Goal: Find specific page/section: Find specific page/section

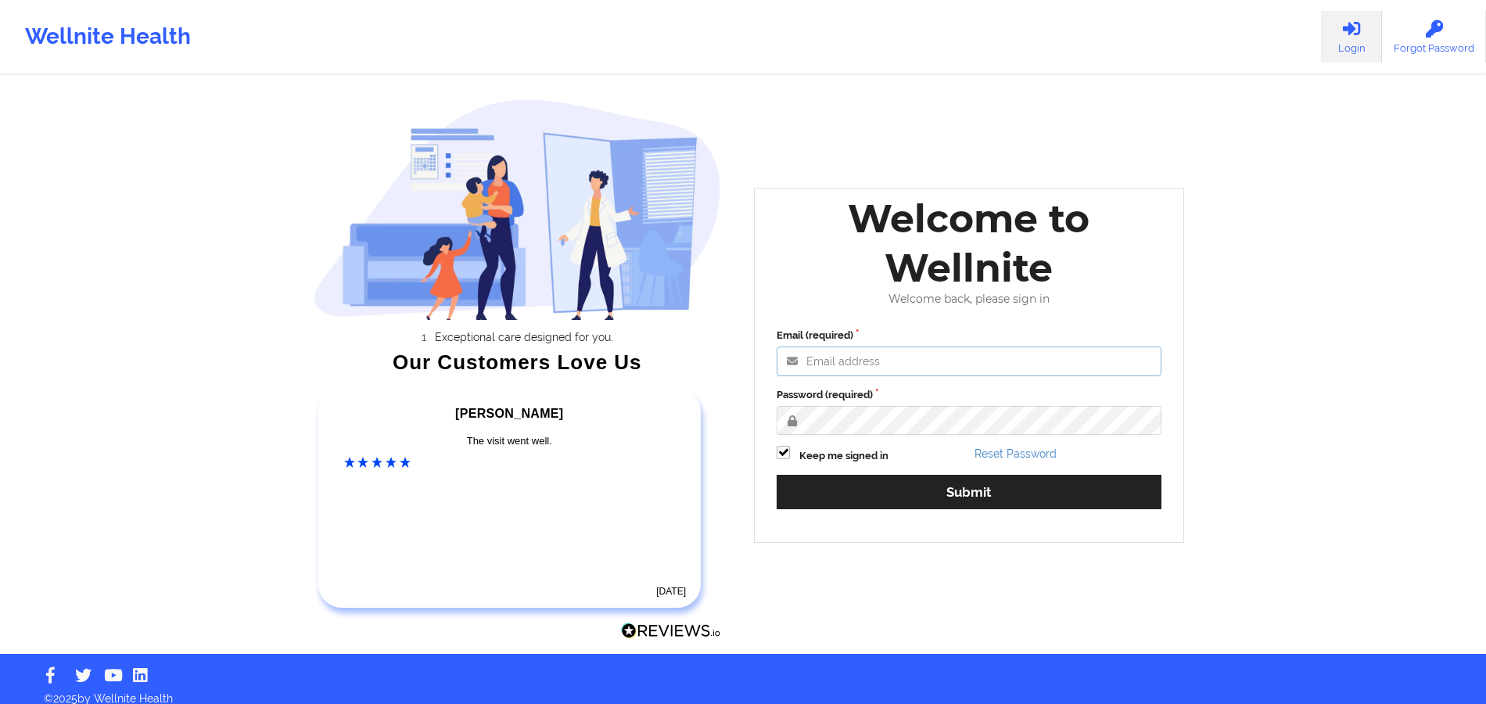
type input "[PERSON_NAME][EMAIL_ADDRESS][DOMAIN_NAME]"
click at [852, 520] on div "Email (required) [PERSON_NAME][EMAIL_ADDRESS][DOMAIN_NAME] Password (required) …" at bounding box center [969, 424] width 407 height 214
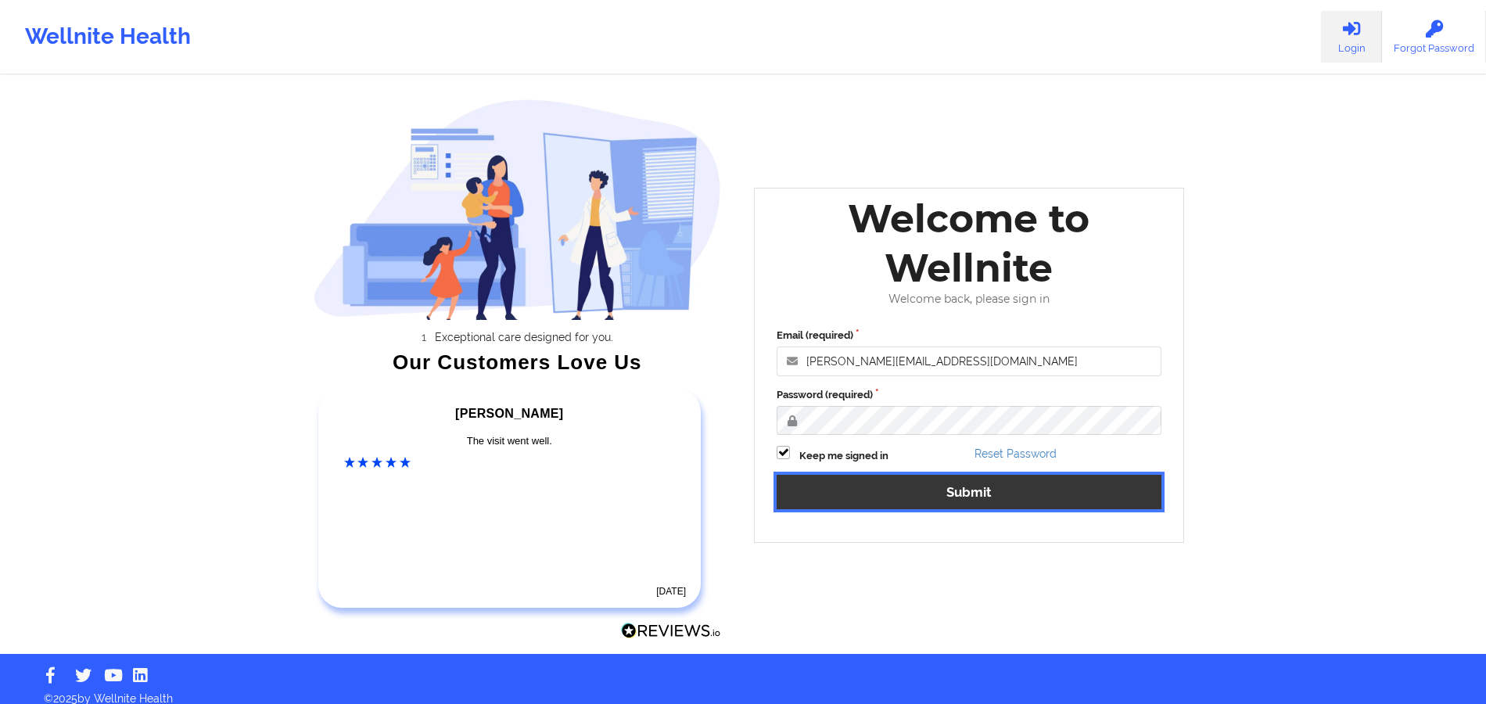
click at [857, 492] on button "Submit" at bounding box center [969, 492] width 385 height 34
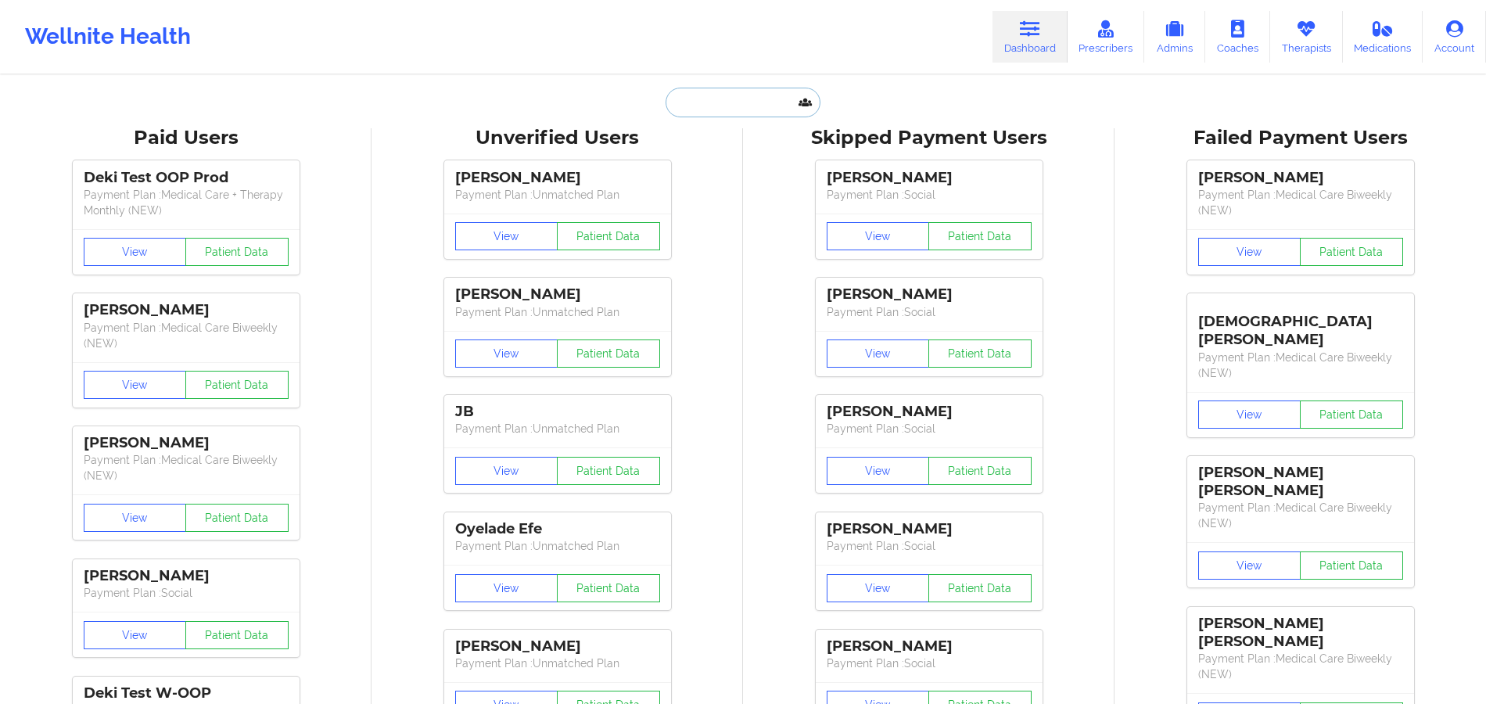
click at [765, 106] on input "text" at bounding box center [743, 103] width 155 height 30
paste input "[PERSON_NAME]"
type input "[PERSON_NAME]"
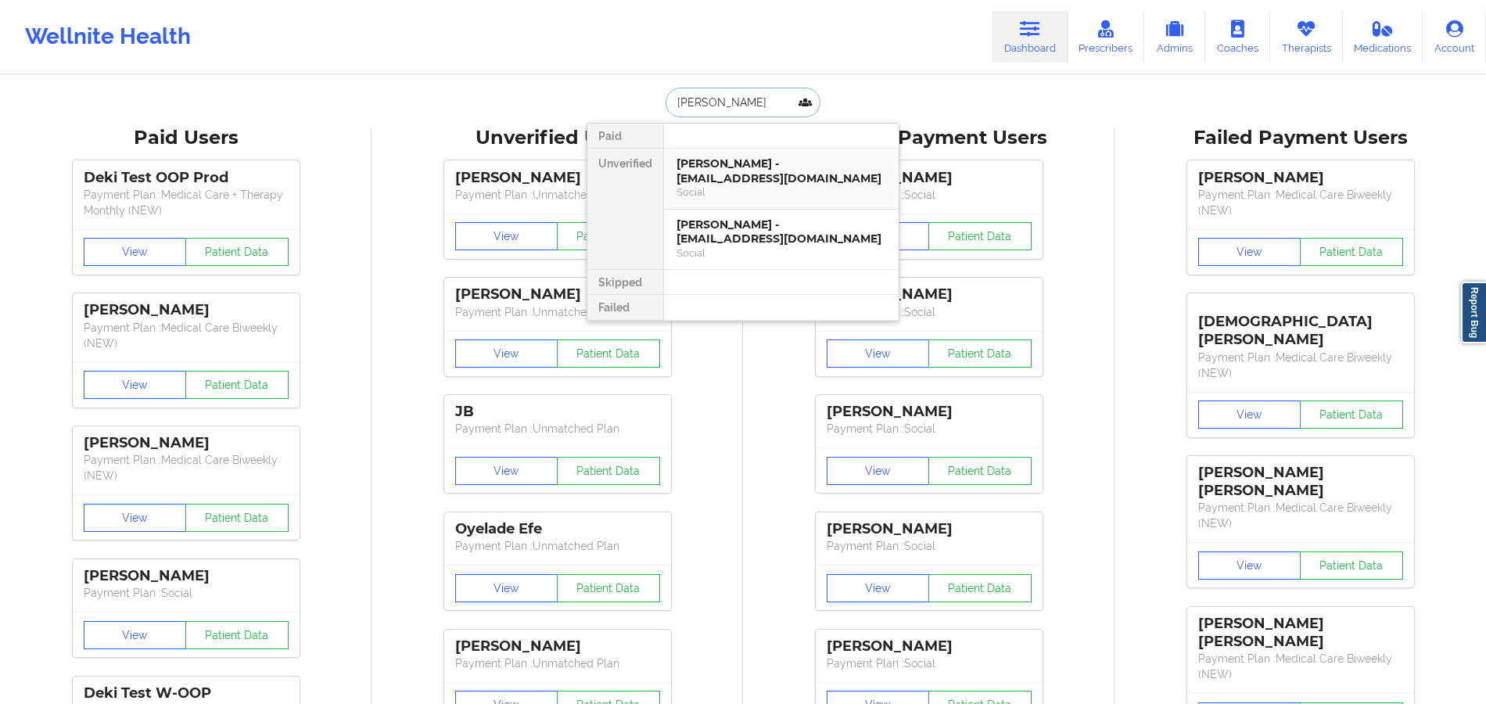
click at [712, 167] on div "[PERSON_NAME] - [EMAIL_ADDRESS][DOMAIN_NAME]" at bounding box center [782, 170] width 210 height 29
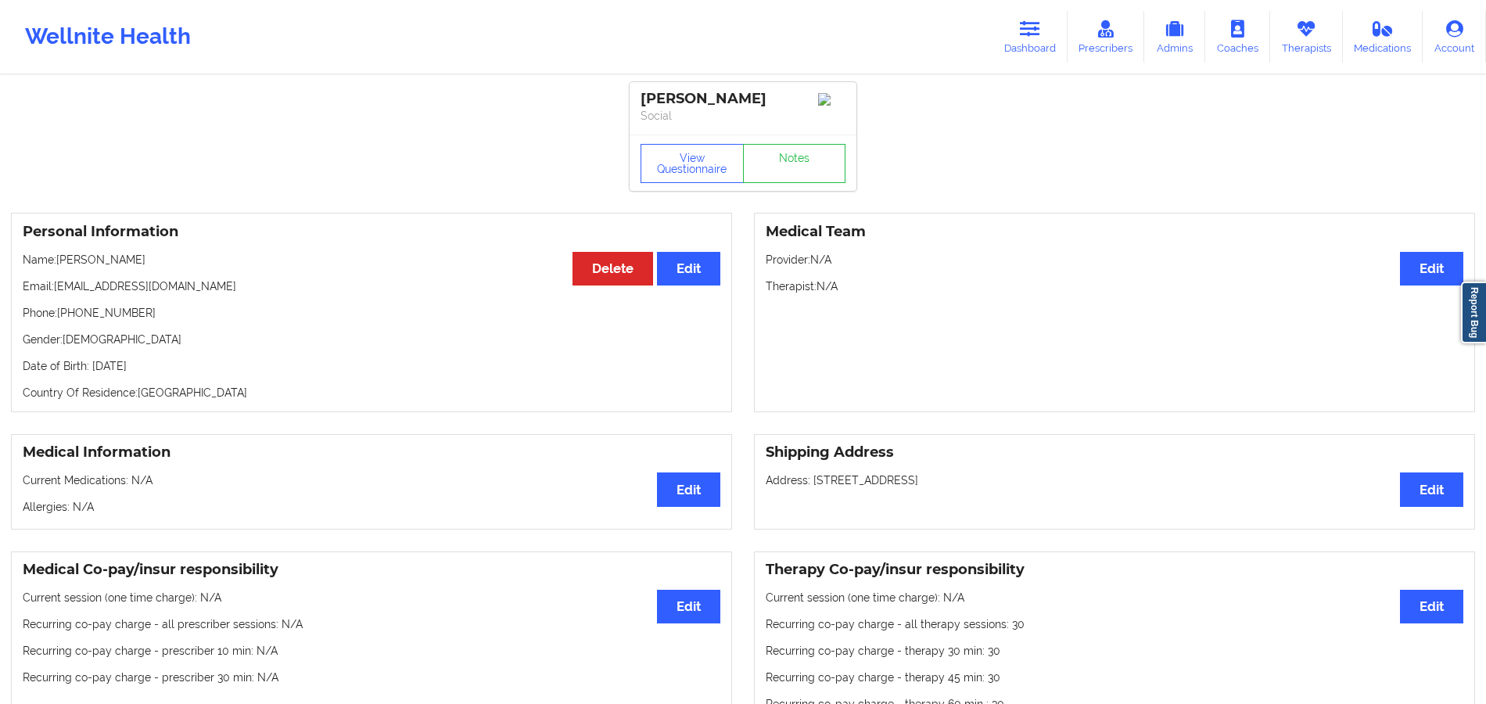
scroll to position [516, 0]
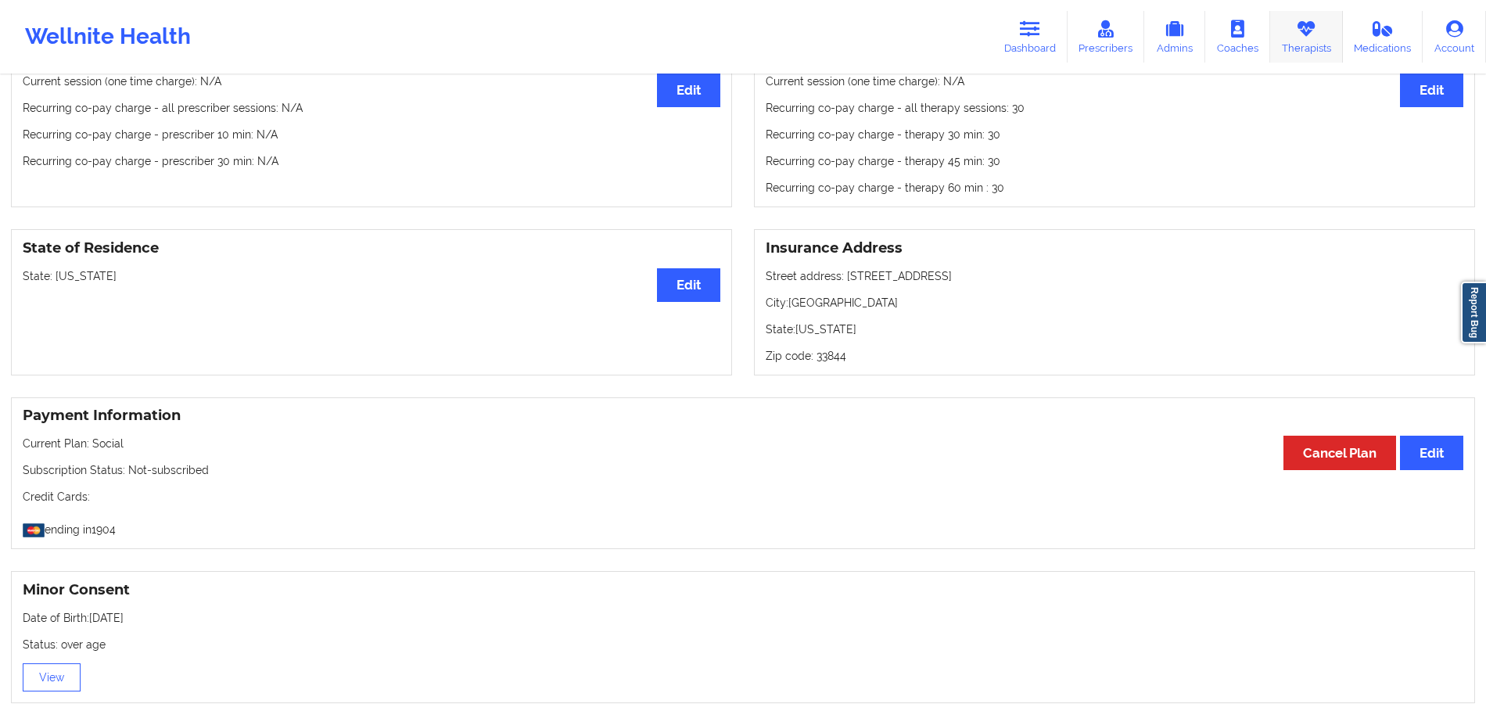
click at [1328, 41] on link "Therapists" at bounding box center [1306, 37] width 73 height 52
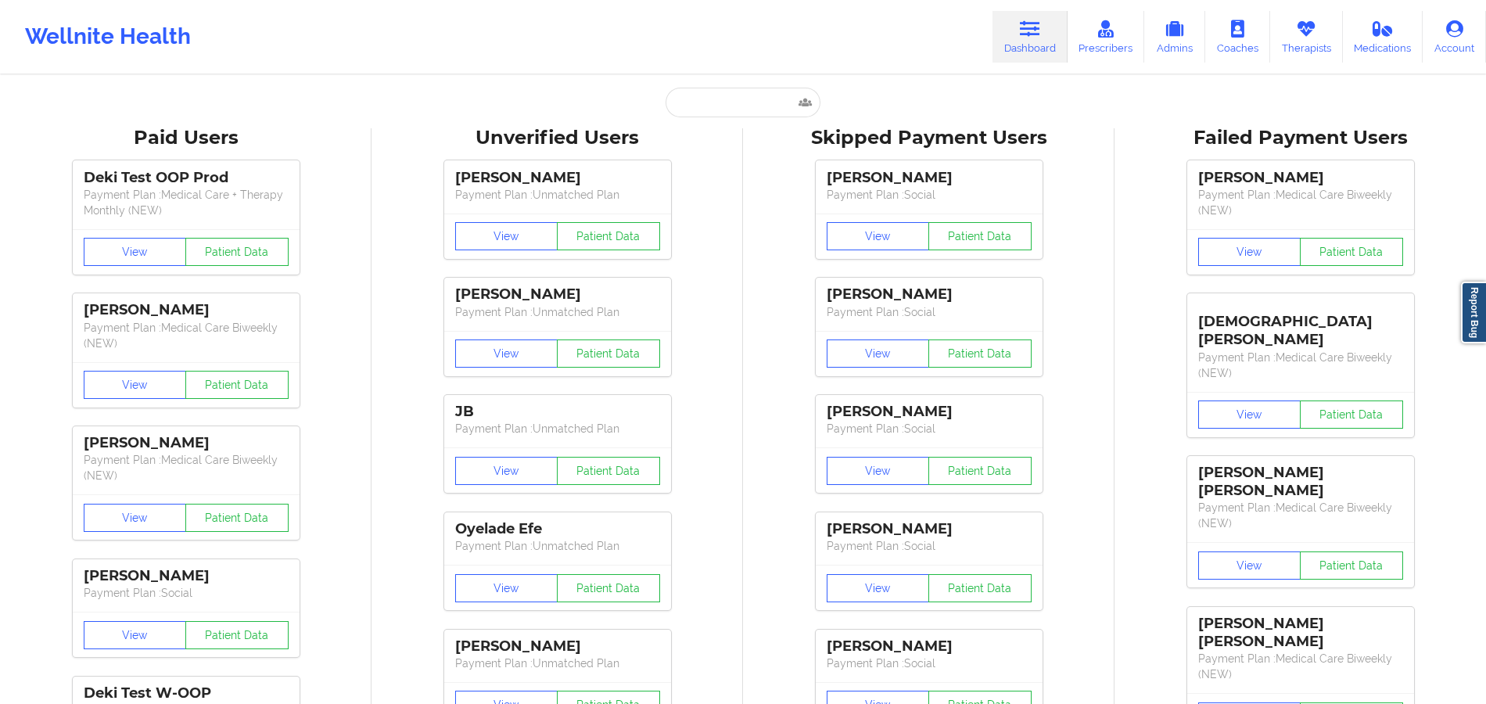
drag, startPoint x: 0, startPoint y: 0, endPoint x: 727, endPoint y: 120, distance: 737.3
click at [723, 92] on input "text" at bounding box center [743, 103] width 155 height 30
click at [691, 114] on input "text" at bounding box center [743, 103] width 155 height 30
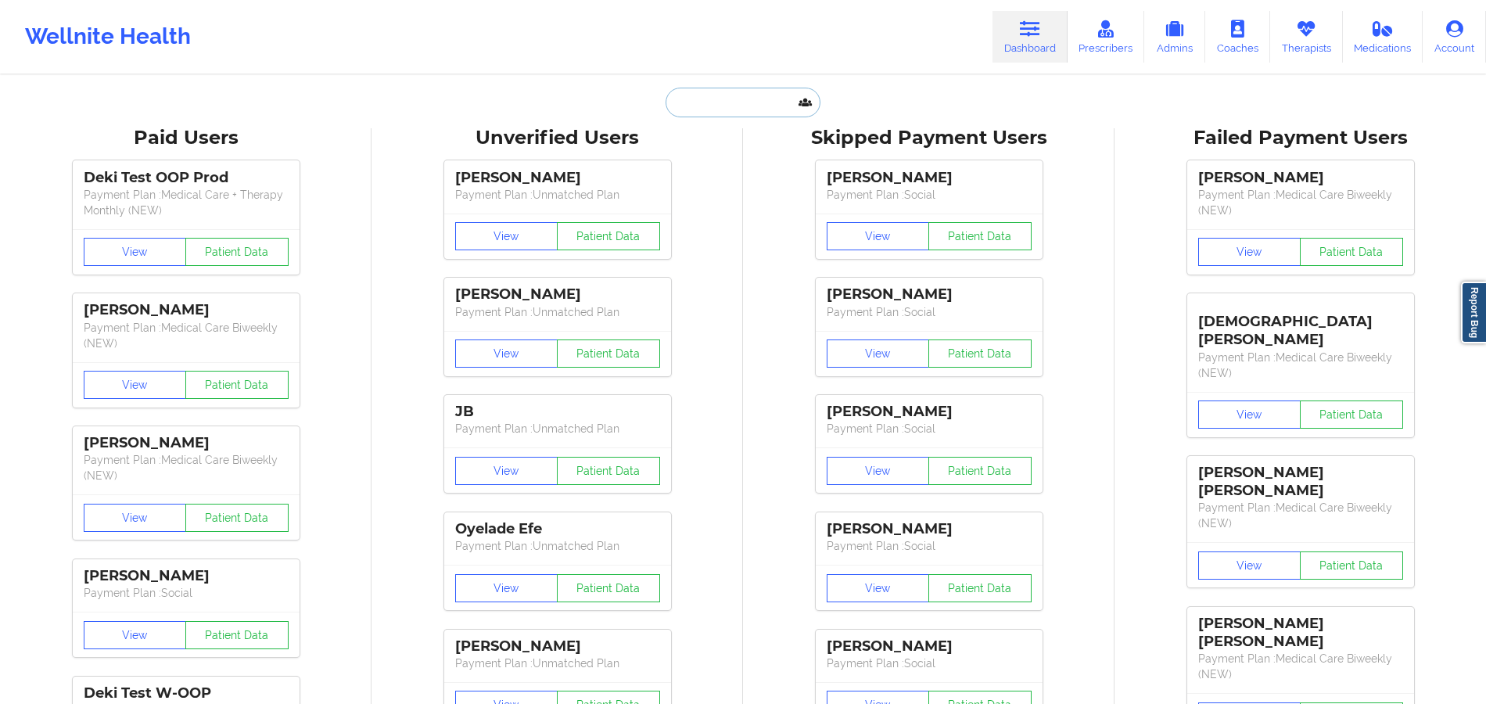
click at [756, 106] on input "text" at bounding box center [743, 103] width 155 height 30
paste input "sunny5643@aol.com"
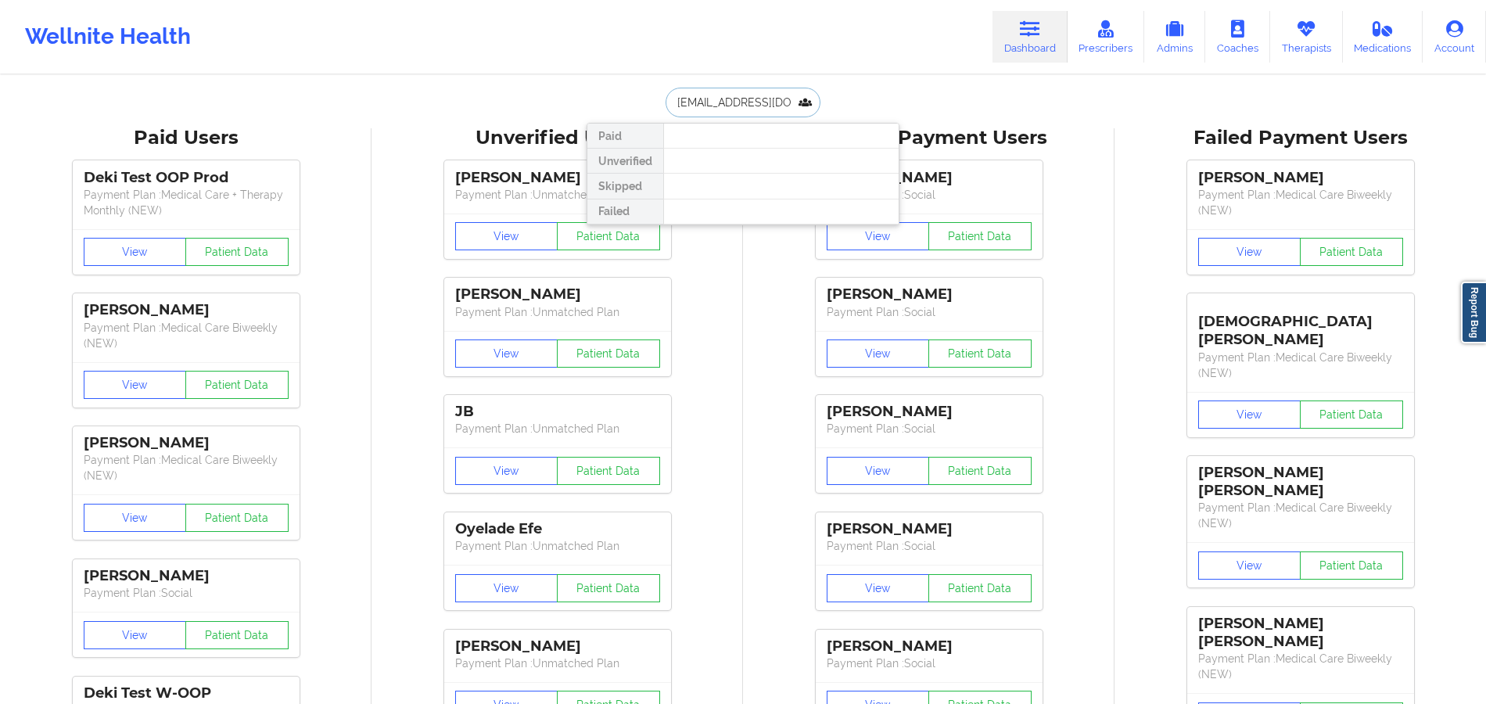
click at [673, 95] on input "sunny5643@aol.com" at bounding box center [743, 103] width 155 height 30
type input "unny5643@aol.com"
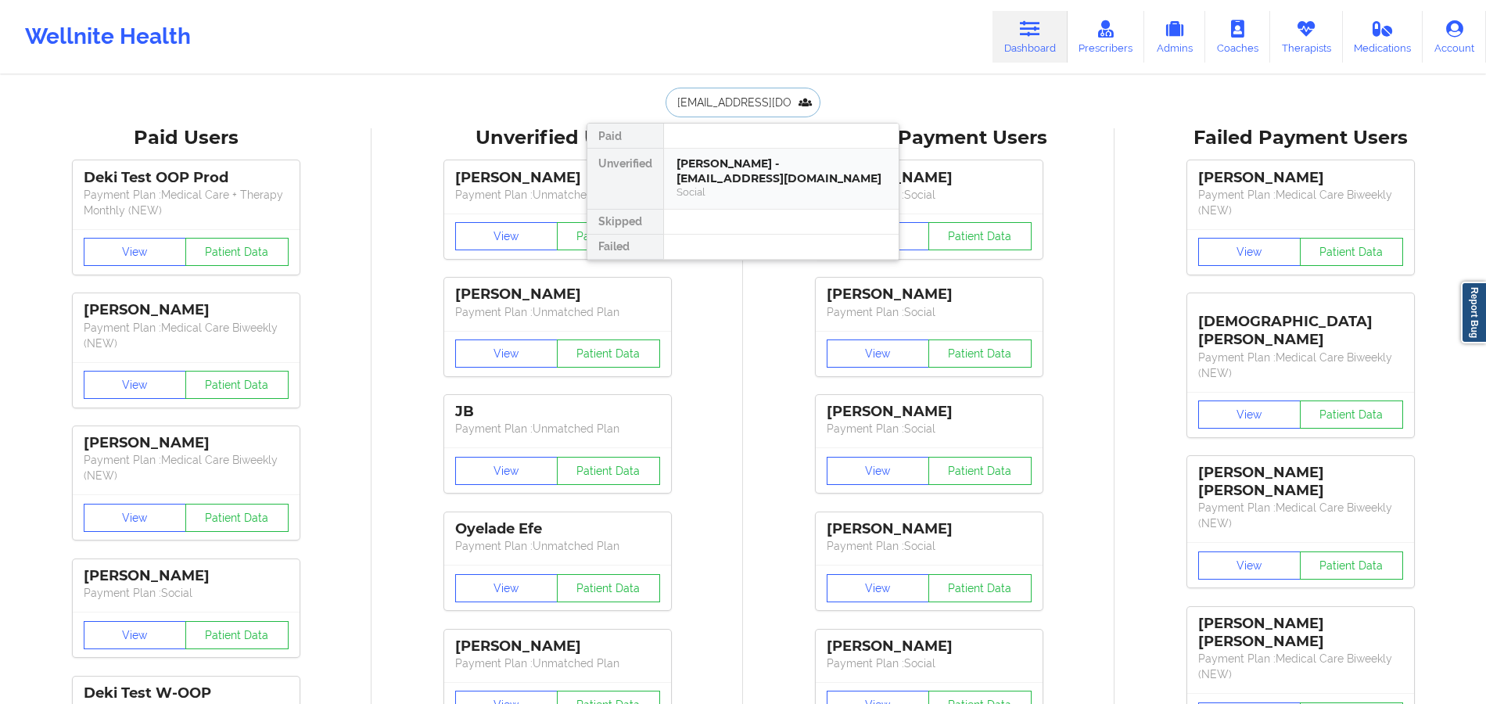
click at [723, 185] on div "Social" at bounding box center [782, 191] width 210 height 13
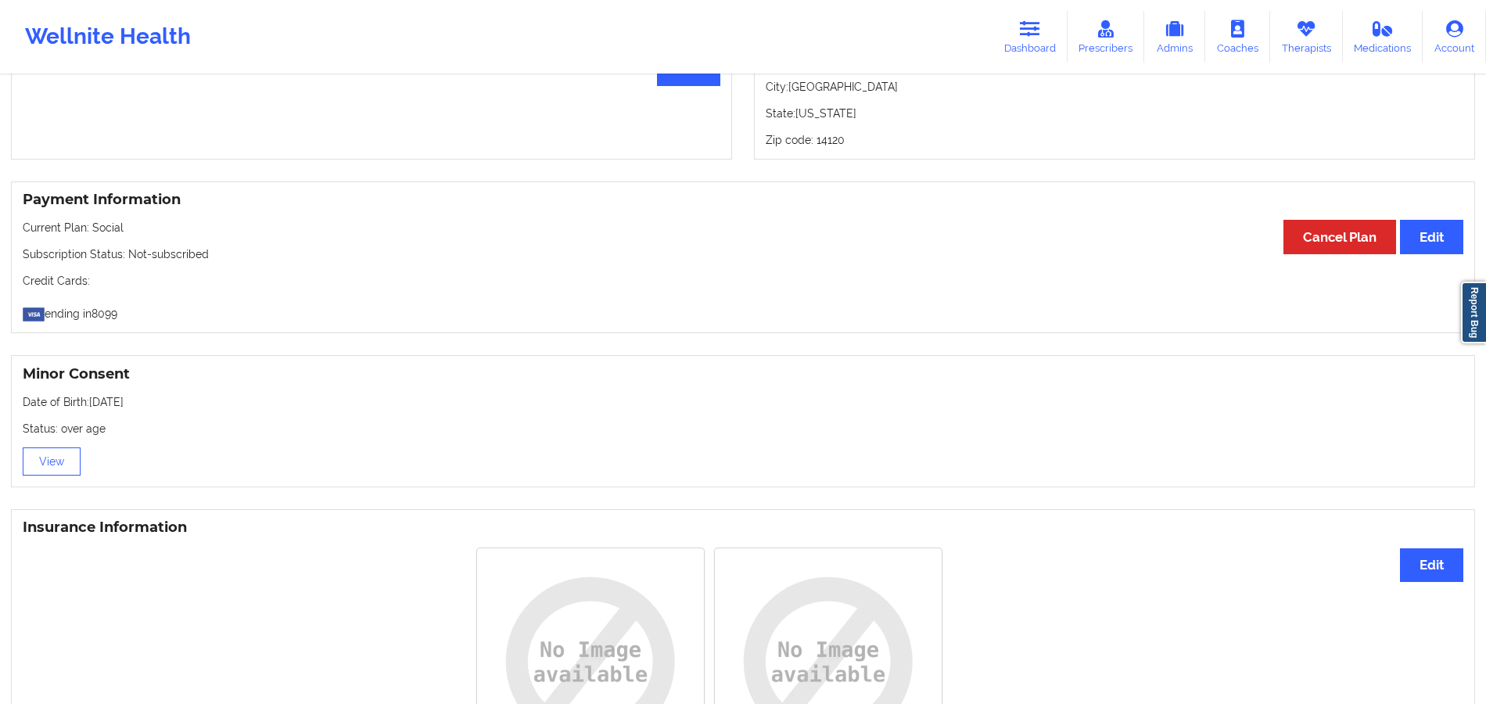
scroll to position [738, 0]
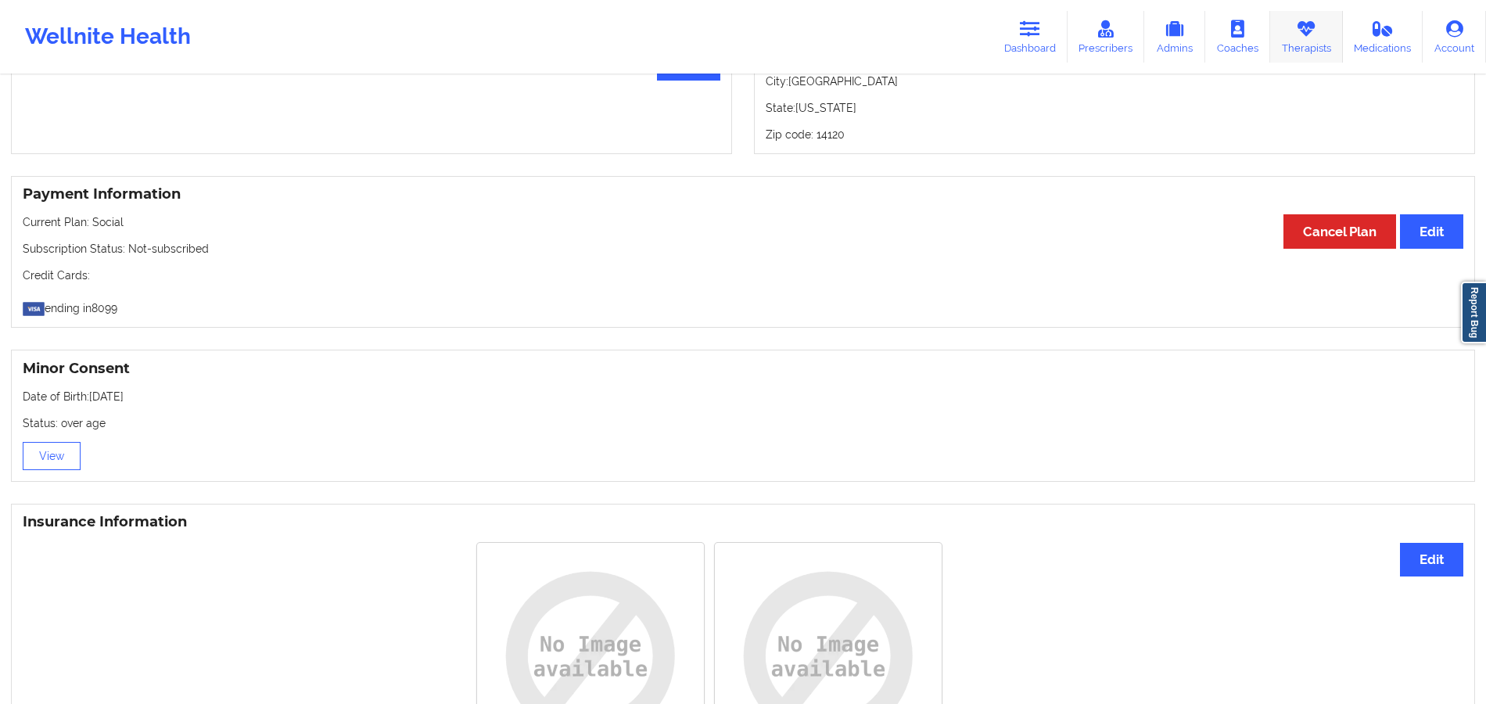
click at [1305, 41] on link "Therapists" at bounding box center [1306, 37] width 73 height 52
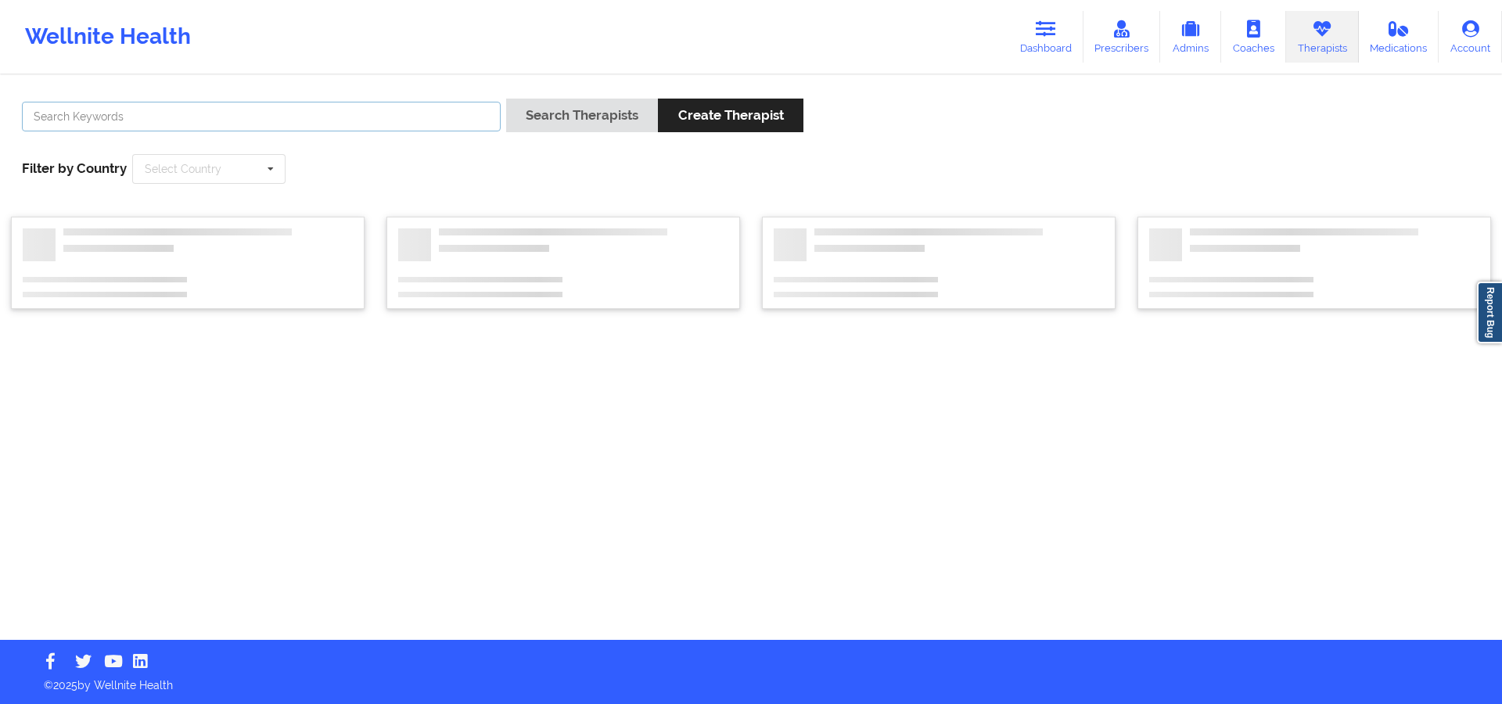
click at [453, 104] on input "text" at bounding box center [261, 117] width 479 height 30
paste input "Joy Welch"
type input "Joy Welch"
click at [623, 101] on button "Search Therapists" at bounding box center [582, 116] width 152 height 34
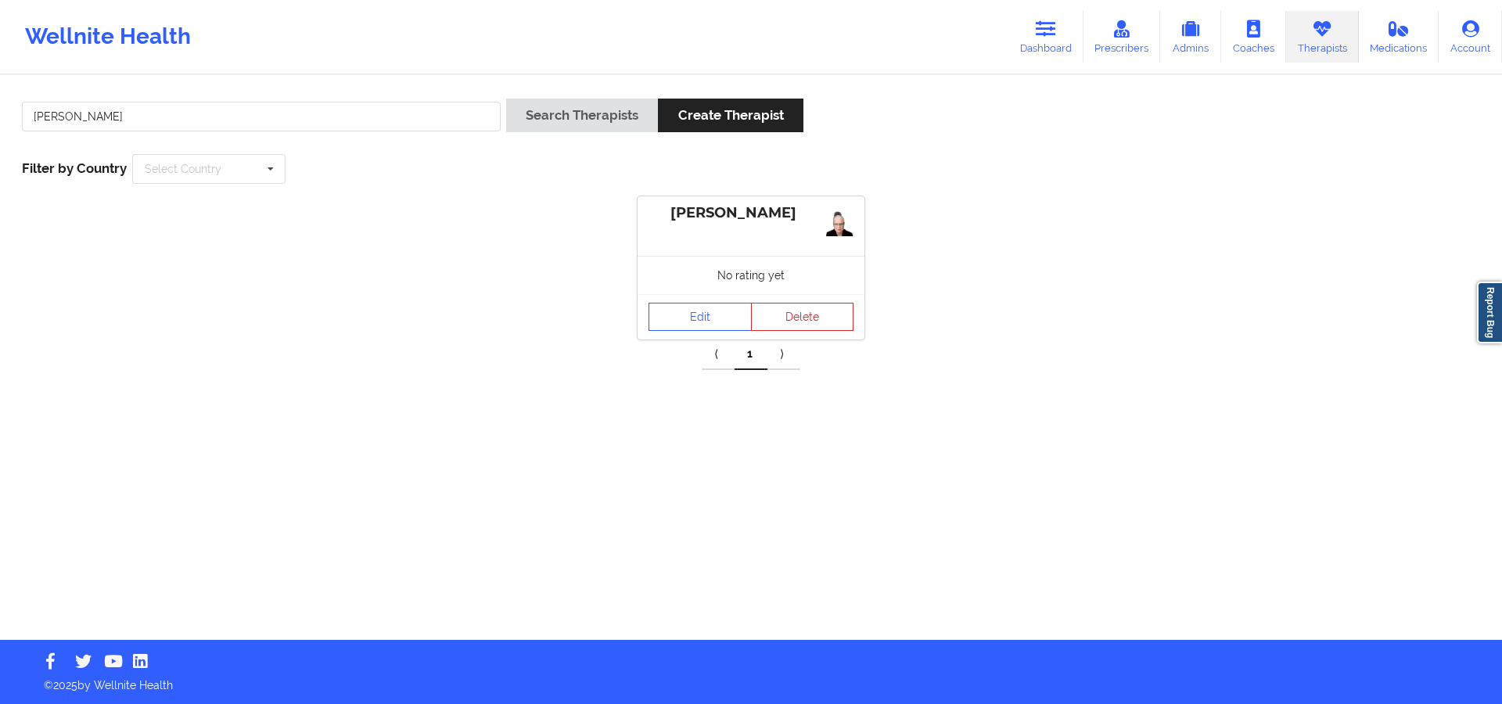
click at [718, 284] on div "No rating yet" at bounding box center [750, 275] width 227 height 38
click at [723, 304] on link "Edit" at bounding box center [699, 317] width 103 height 28
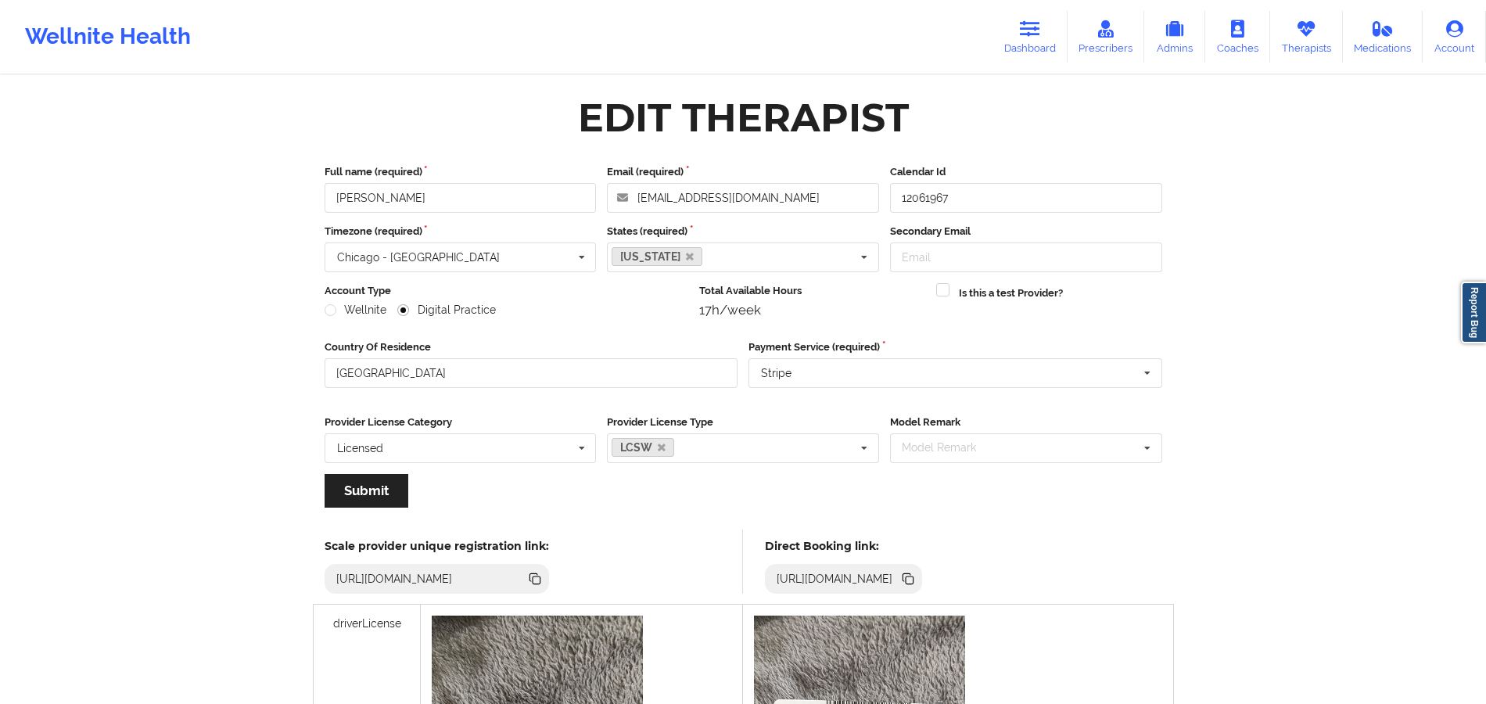
click at [910, 576] on icon at bounding box center [907, 577] width 8 height 8
click at [1256, 53] on link "Coaches" at bounding box center [1237, 37] width 65 height 52
drag, startPoint x: 1313, startPoint y: 31, endPoint x: 1308, endPoint y: 40, distance: 10.2
click at [1313, 31] on icon at bounding box center [1306, 28] width 20 height 17
click at [1308, 40] on link "Therapists" at bounding box center [1306, 37] width 73 height 52
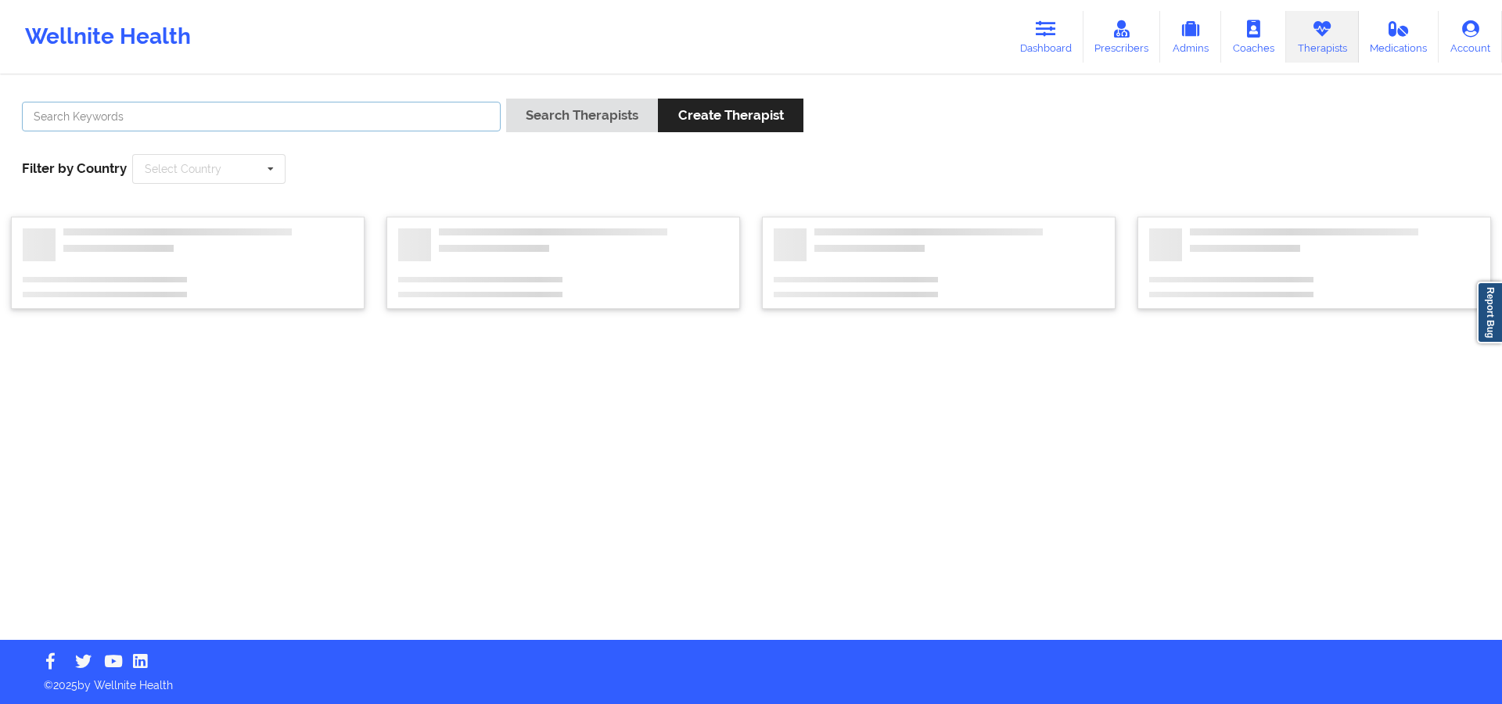
click at [460, 129] on input "text" at bounding box center [261, 117] width 479 height 30
paste input "Nannette Ryan"
type input "Nannette Ryan"
click at [552, 123] on button "Search Therapists" at bounding box center [582, 116] width 152 height 34
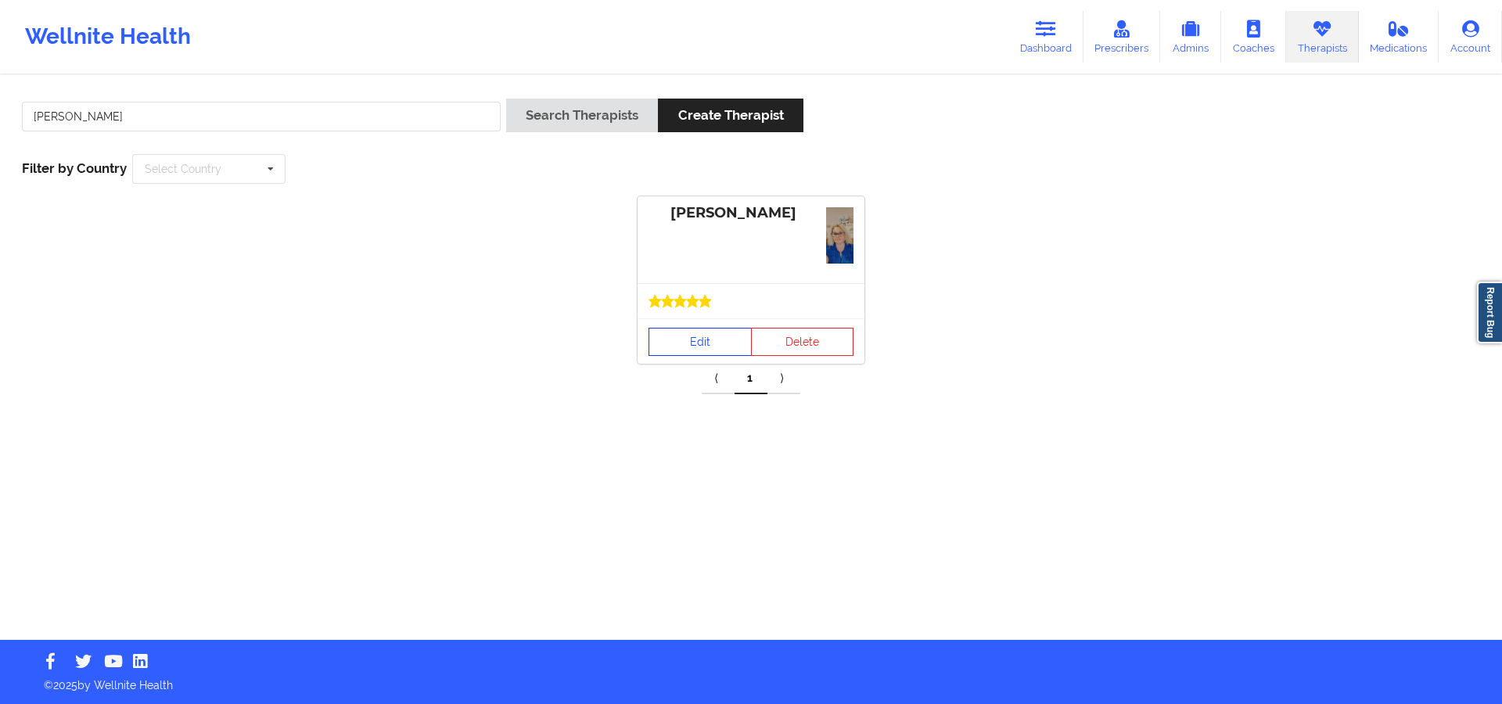
click at [693, 336] on link "Edit" at bounding box center [699, 342] width 103 height 28
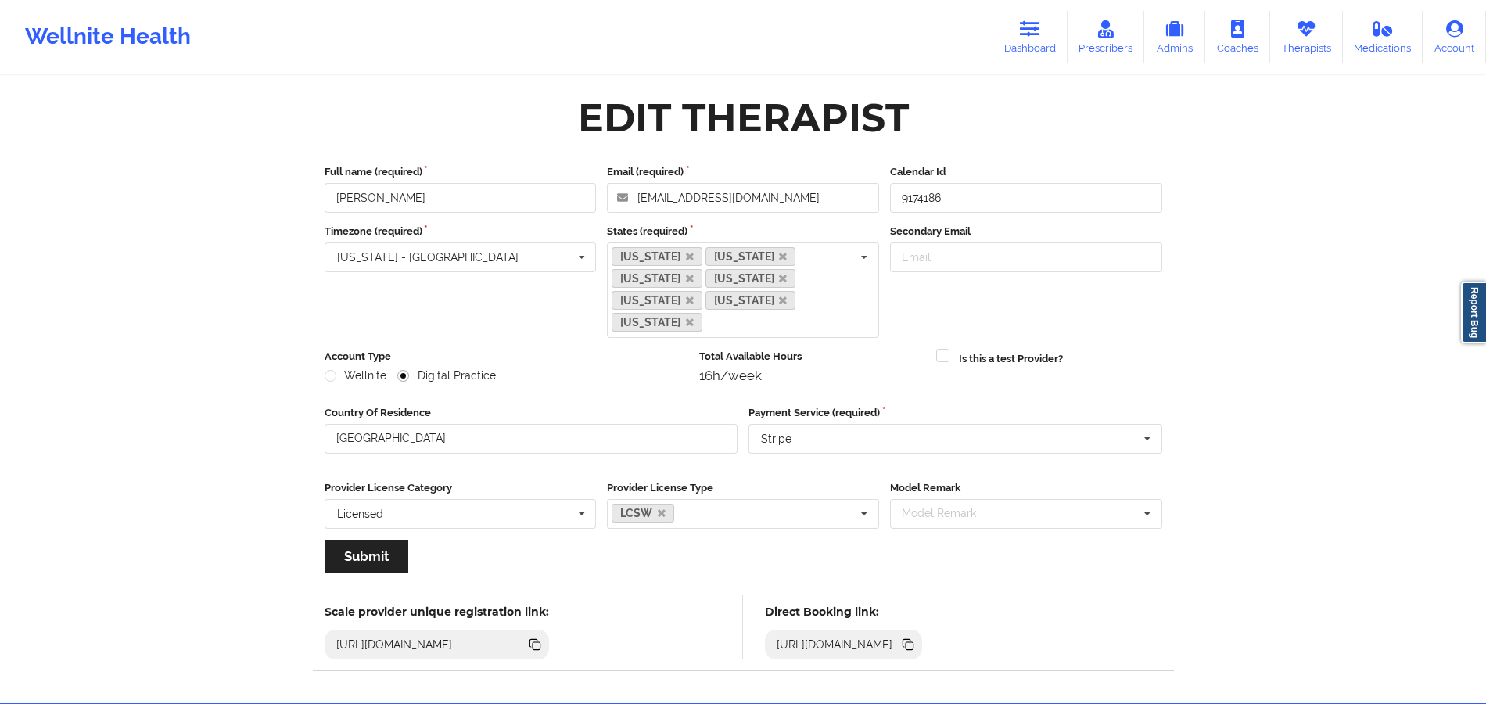
click at [910, 639] on icon at bounding box center [907, 643] width 8 height 8
click at [1311, 28] on icon at bounding box center [1306, 28] width 20 height 17
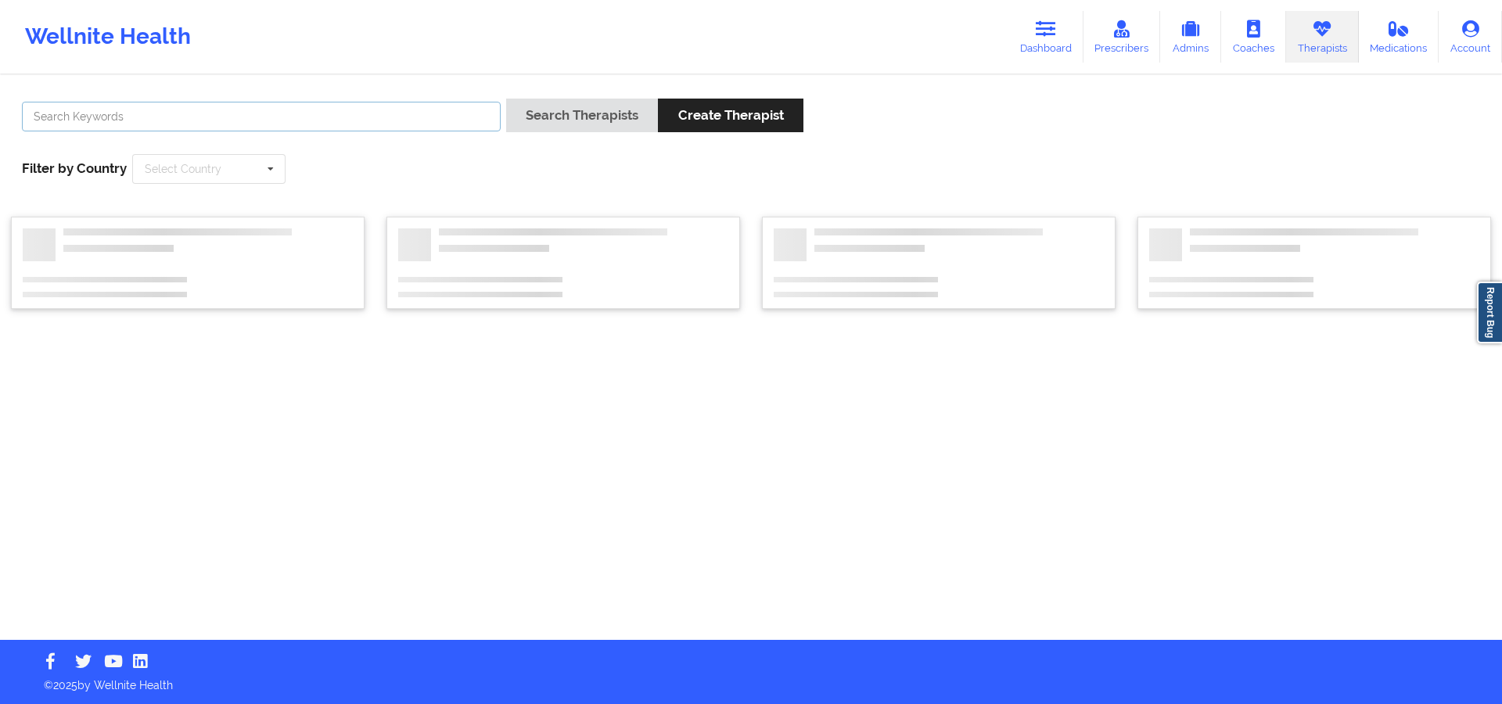
click at [439, 126] on input "text" at bounding box center [261, 117] width 479 height 30
paste input "Jill Scott"
type input "Jill Scott"
click at [557, 124] on button "Search Therapists" at bounding box center [582, 116] width 152 height 34
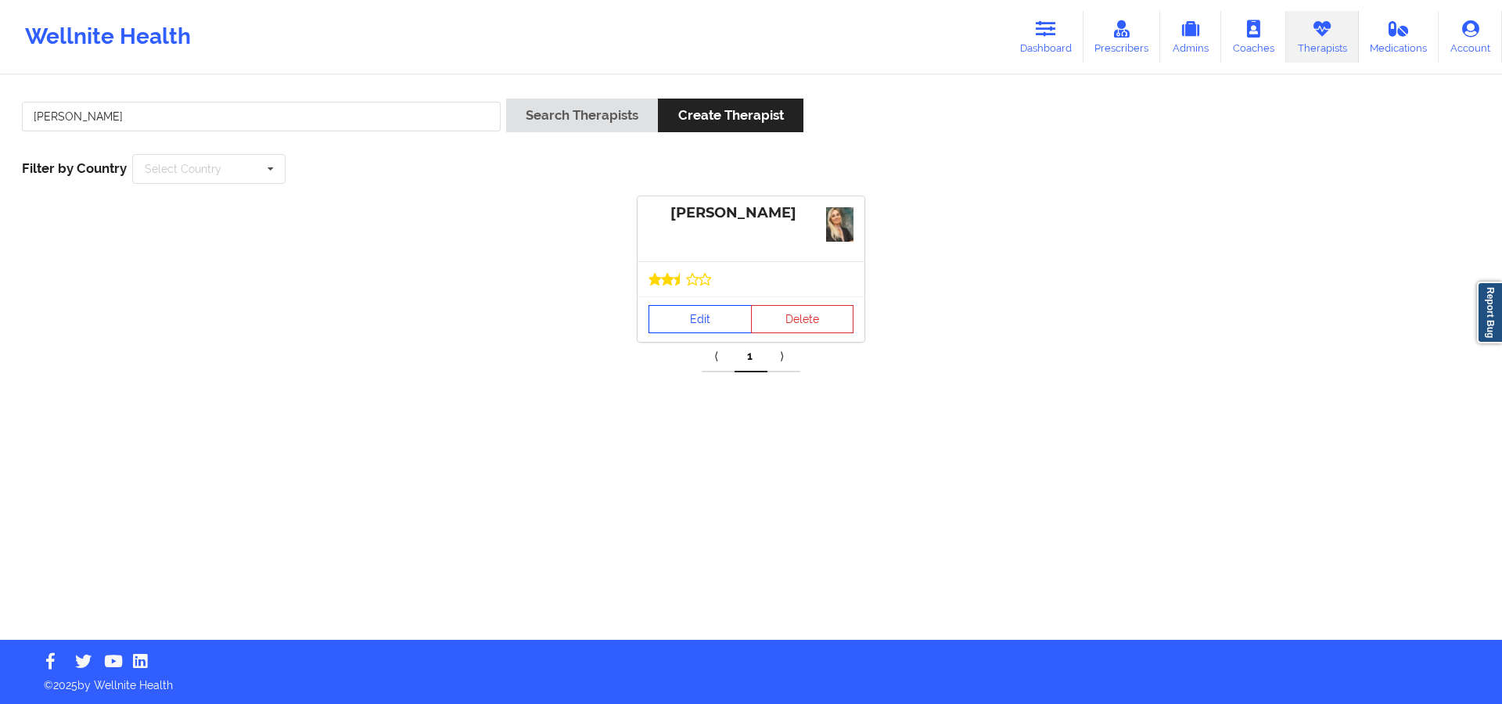
click at [718, 321] on link "Edit" at bounding box center [699, 319] width 103 height 28
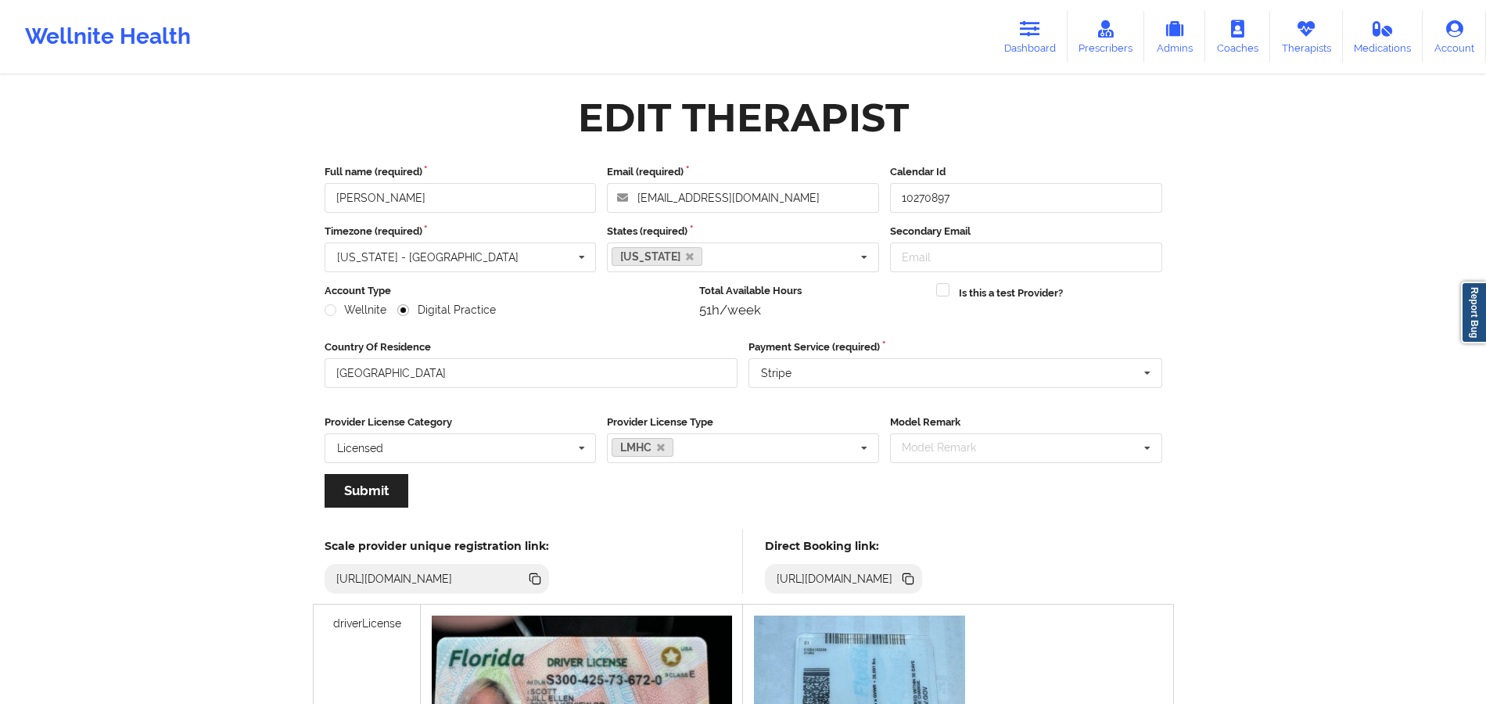
click at [922, 588] on div "https://www.wellnite.co/direct-booking/provider/665906c353643b46bcea2408" at bounding box center [843, 579] width 157 height 30
click at [910, 578] on icon at bounding box center [907, 577] width 8 height 8
